Goal: Information Seeking & Learning: Find specific fact

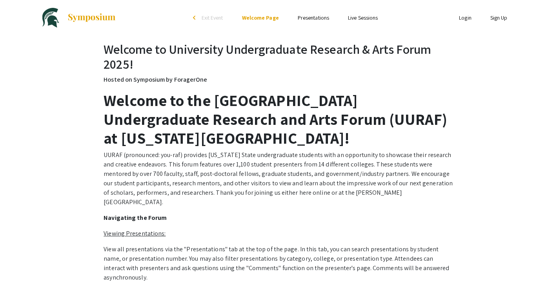
click at [321, 18] on link "Presentations" at bounding box center [313, 17] width 31 height 7
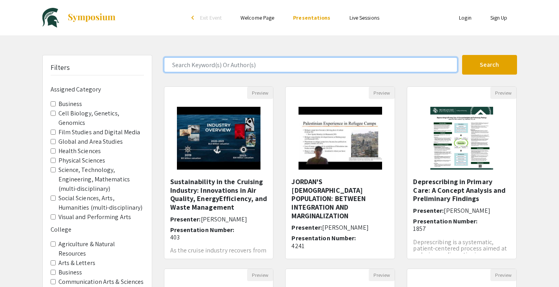
click at [233, 63] on input "Search Keyword(s) Or Author(s)" at bounding box center [311, 64] width 294 height 15
type input "[PERSON_NAME]"
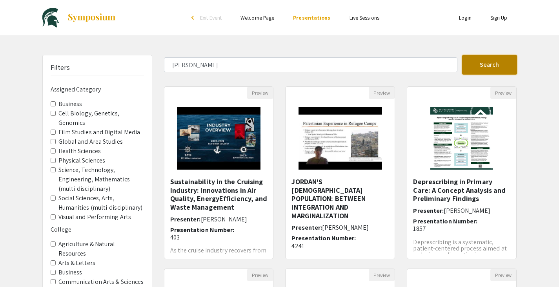
click at [507, 65] on button "Search" at bounding box center [489, 65] width 55 height 20
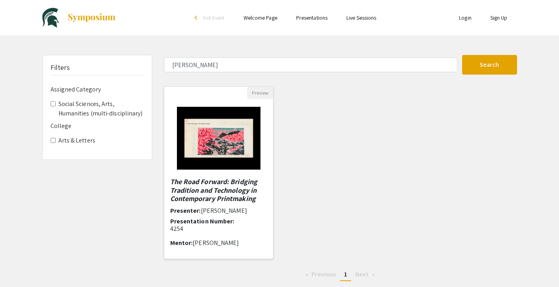
click at [228, 152] on img at bounding box center [218, 138] width 99 height 79
